Goal: Task Accomplishment & Management: Complete application form

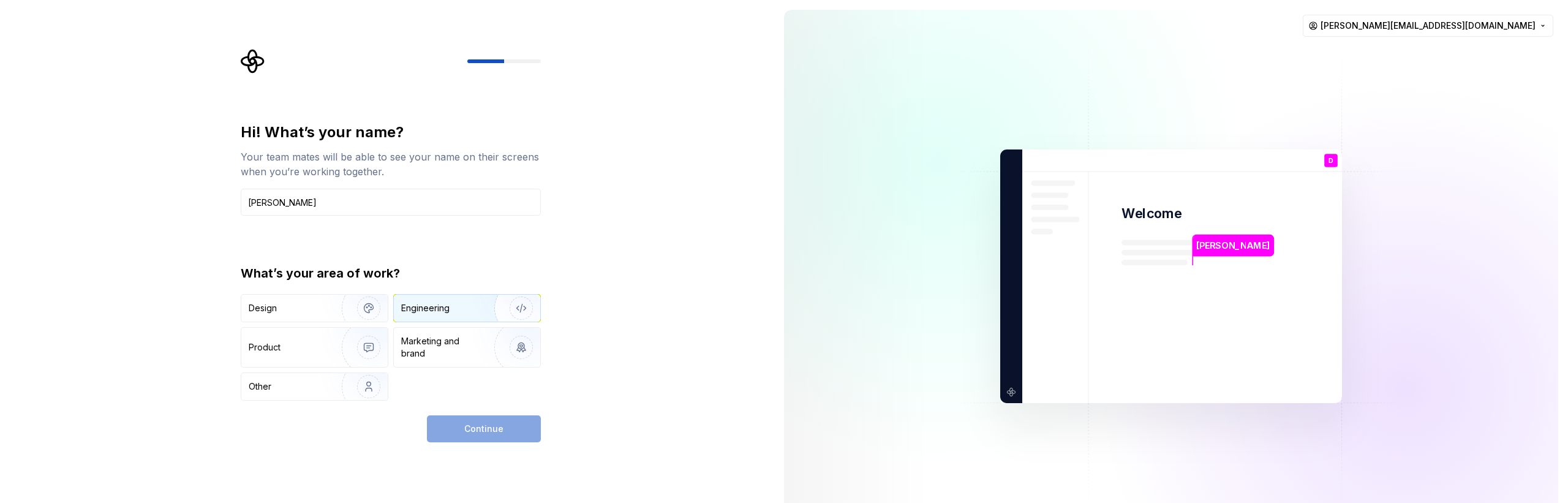
type input "[PERSON_NAME]"
click at [525, 310] on img "button" at bounding box center [513, 308] width 78 height 82
click at [532, 441] on button "Continue" at bounding box center [484, 429] width 114 height 27
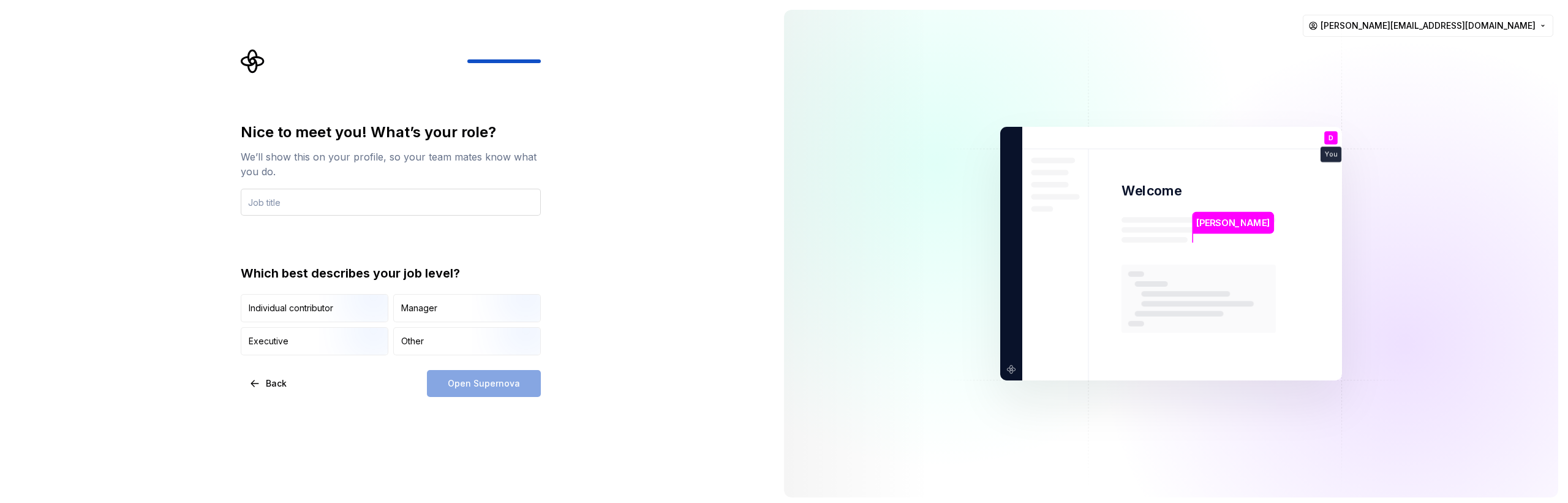
click at [430, 193] on input "text" at bounding box center [391, 202] width 300 height 27
type input "Frontend Dev"
click at [663, 227] on div "Nice to meet you! What’s your role? We’ll show this on your profile, so your te…" at bounding box center [387, 254] width 774 height 507
click at [494, 390] on div "Open Supernova" at bounding box center [484, 384] width 114 height 27
click at [341, 313] on img "button" at bounding box center [358, 323] width 78 height 82
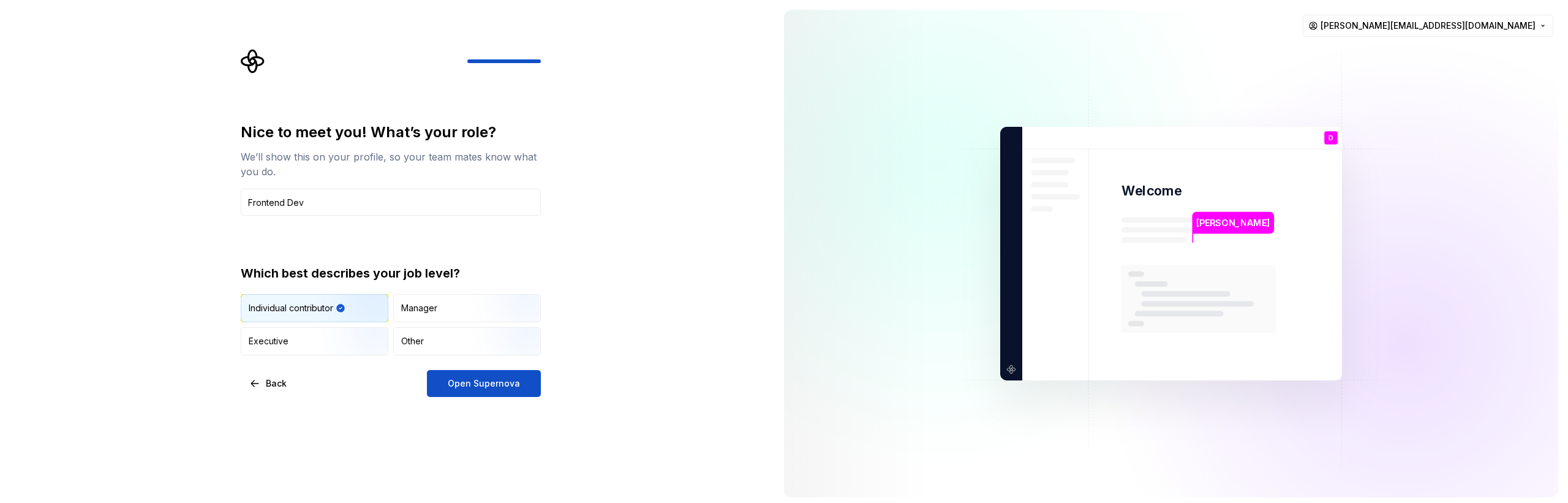
click at [483, 402] on div "Nice to meet you! What’s your role? We’ll show this on your profile, so your te…" at bounding box center [387, 254] width 774 height 507
click at [484, 385] on span "Open Supernova" at bounding box center [484, 384] width 72 height 13
